Goal: Task Accomplishment & Management: Use online tool/utility

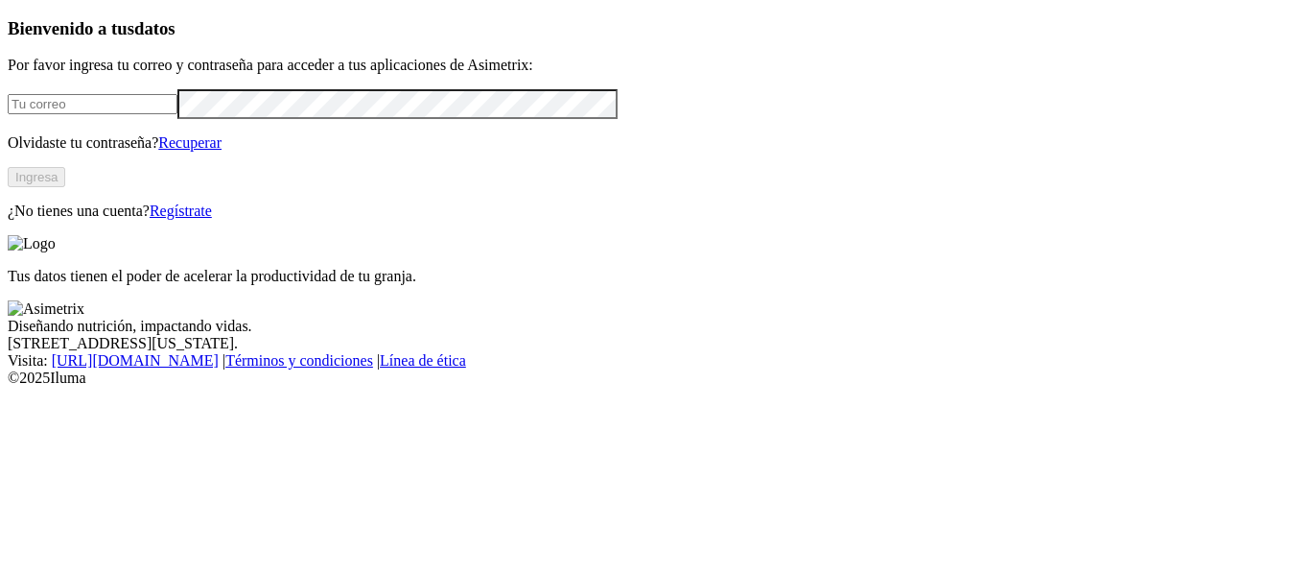
type input "[PERSON_NAME][EMAIL_ADDRESS][DOMAIN_NAME]"
click at [65, 187] on button "Ingresa" at bounding box center [37, 177] width 58 height 20
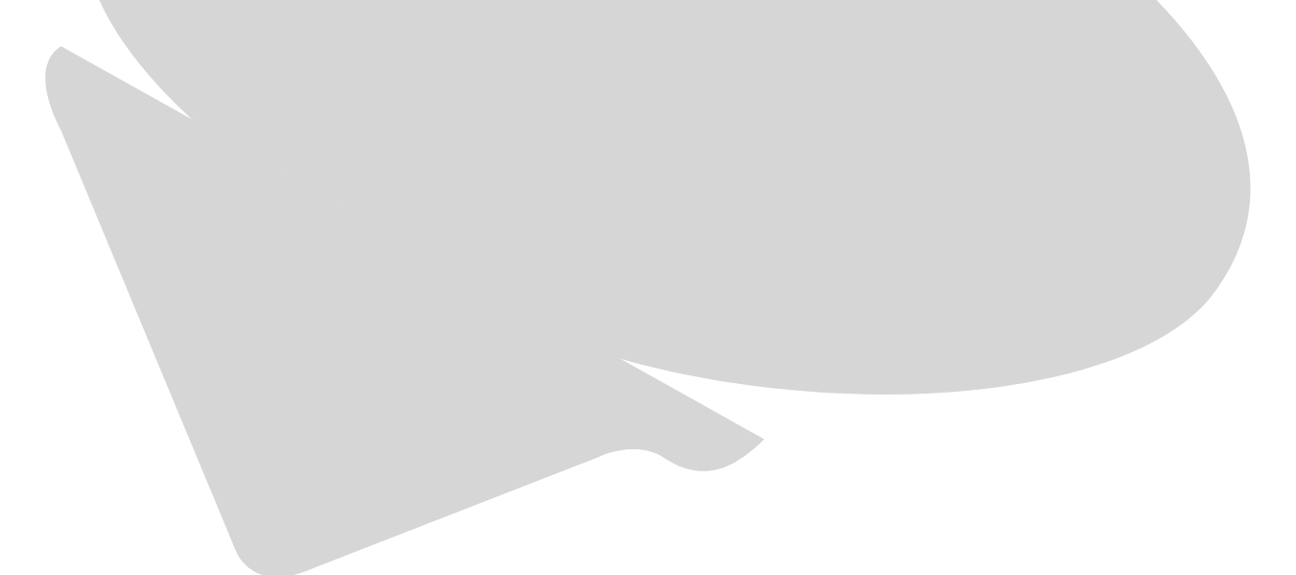
scroll to position [1231, 0]
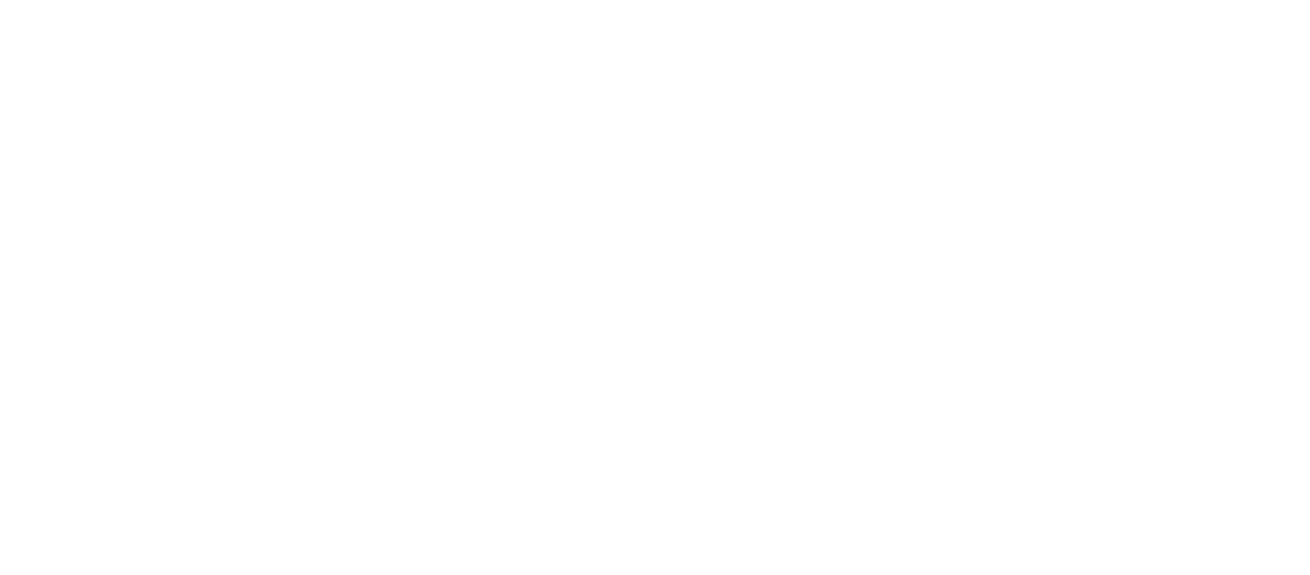
type input "General Agosto 2025"
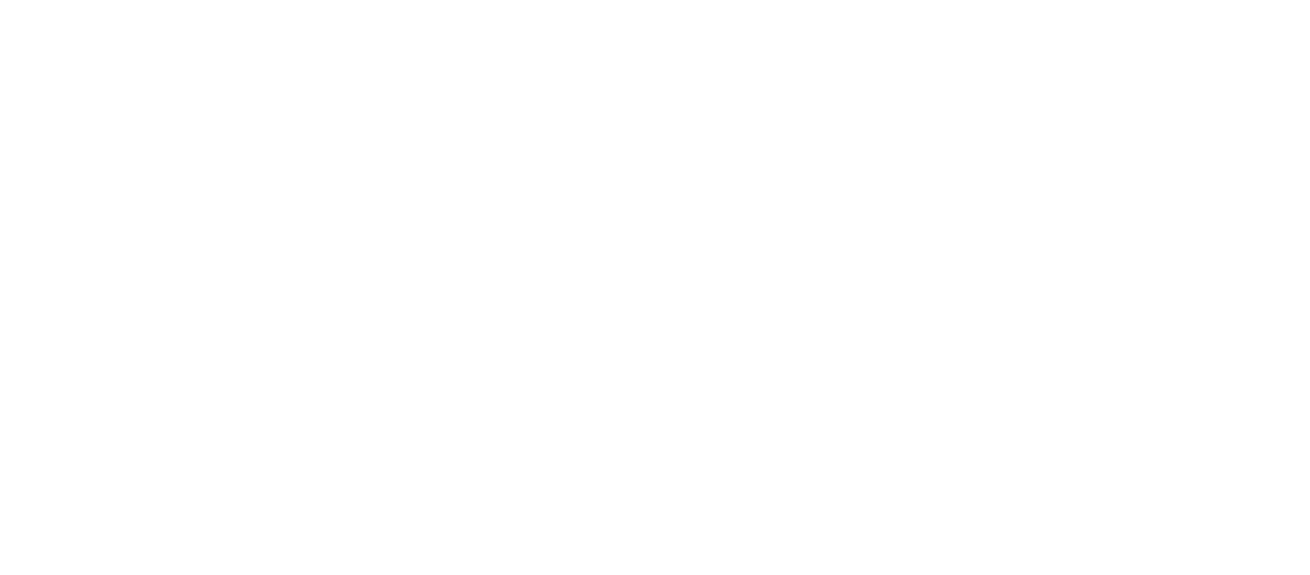
type input "Primerizas Agosto 2025"
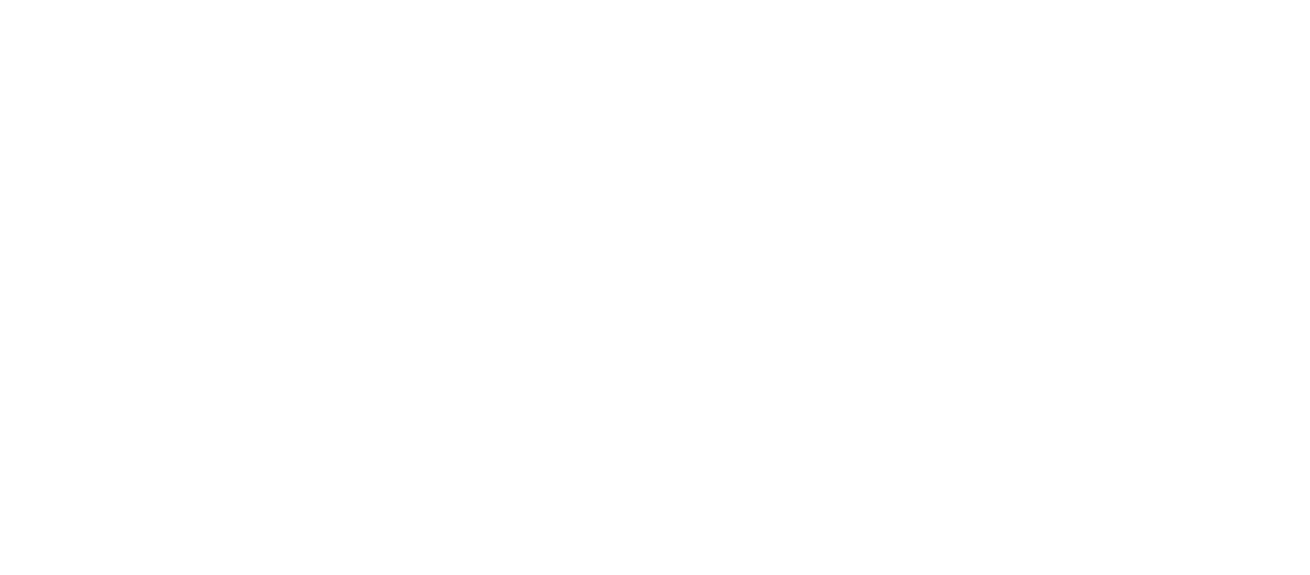
type input "Hembras Agosto 2025"
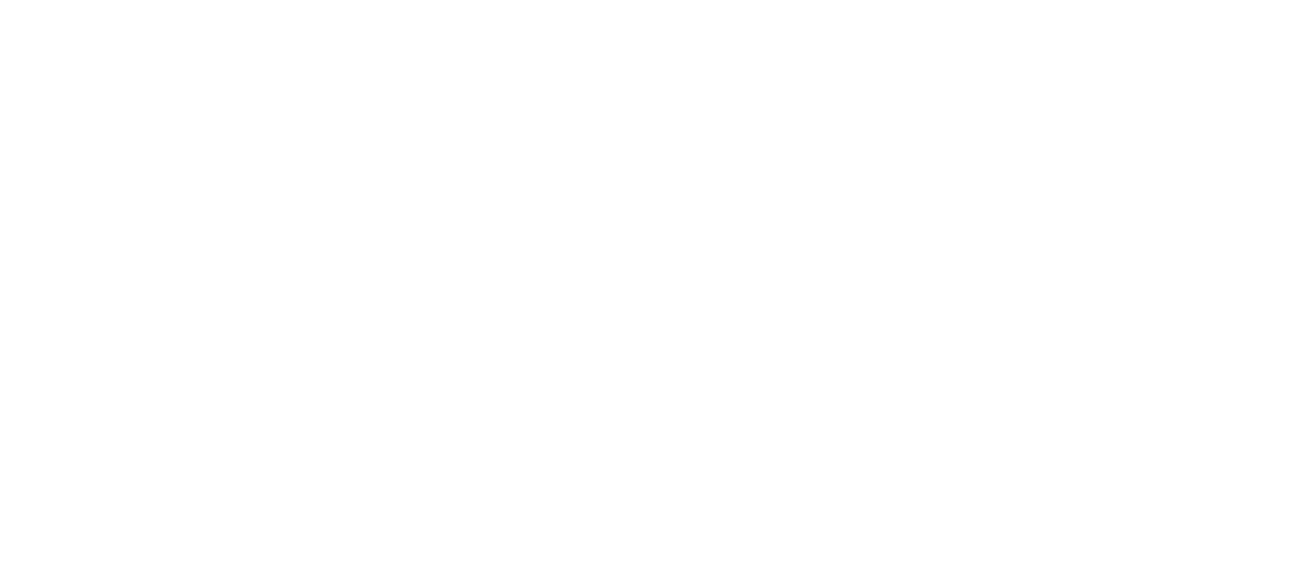
type input "Precebo Agosto 2025"
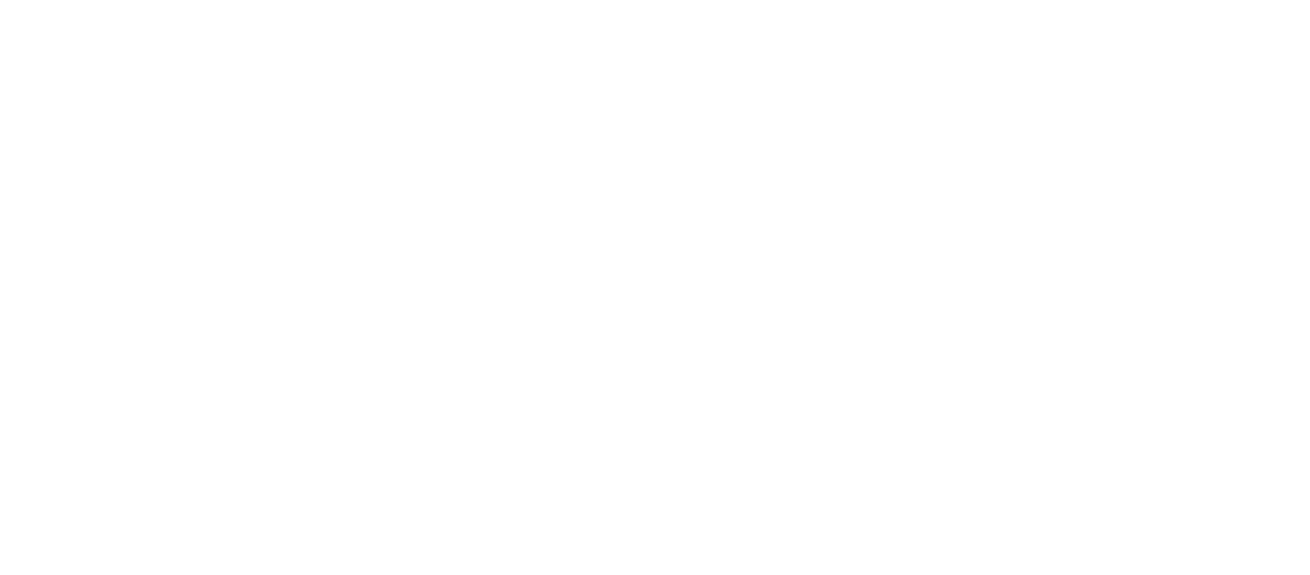
type input "Ceba Agosto 2025"
